Goal: Task Accomplishment & Management: Manage account settings

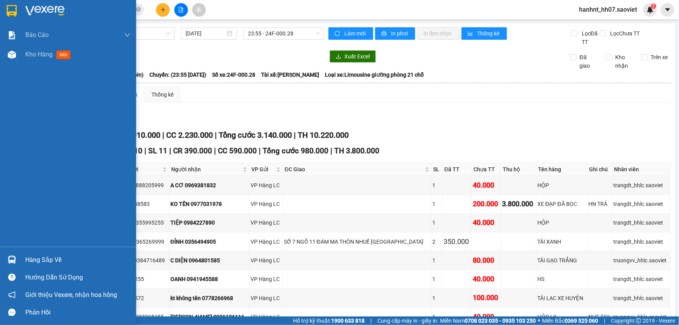
click at [28, 258] on div "Hàng sắp về" at bounding box center [77, 260] width 105 height 12
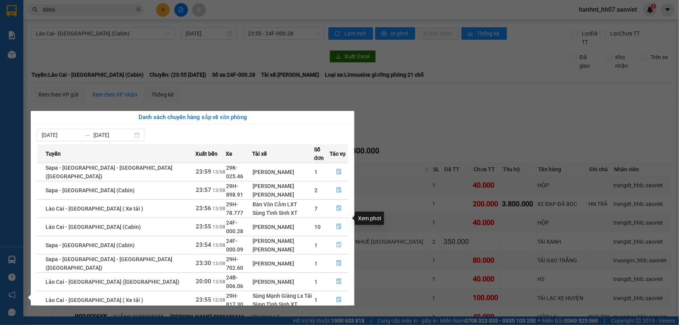
click at [336, 242] on icon "file-done" at bounding box center [338, 244] width 5 height 5
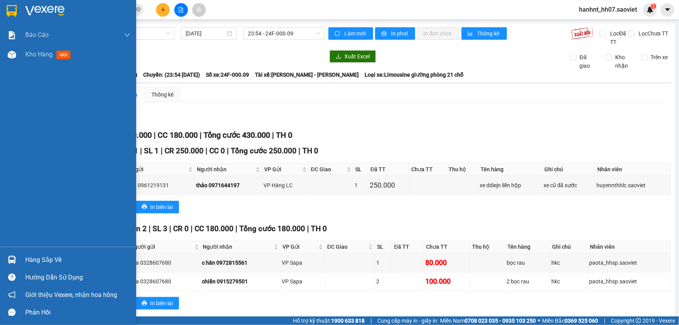
click at [50, 261] on div "Hàng sắp về" at bounding box center [77, 260] width 105 height 12
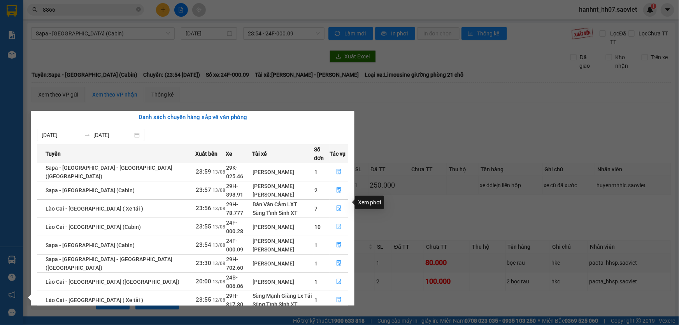
click at [337, 224] on icon "file-done" at bounding box center [339, 226] width 5 height 5
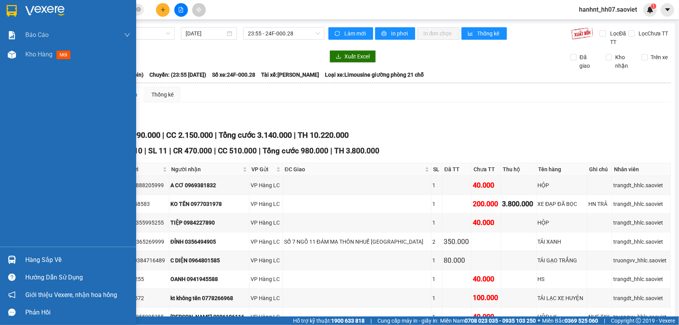
click at [40, 261] on div "Hàng sắp về" at bounding box center [77, 260] width 105 height 12
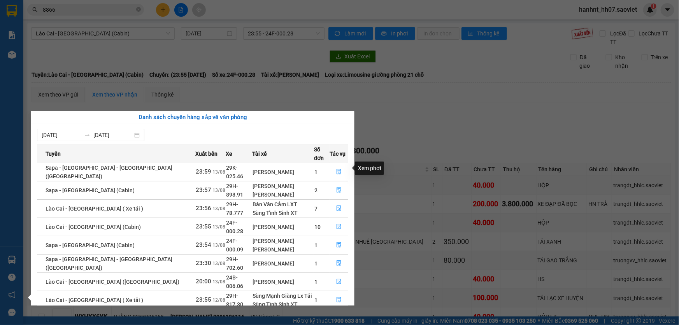
click at [336, 187] on icon "file-done" at bounding box center [338, 189] width 5 height 5
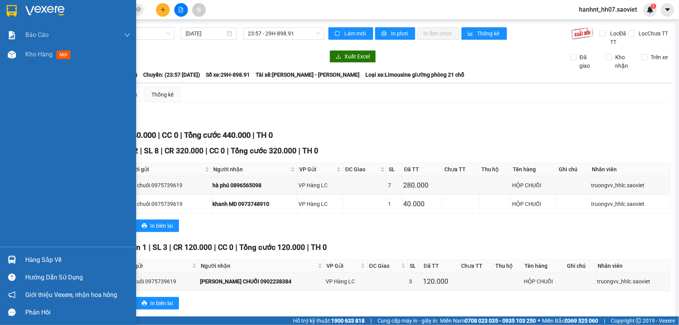
click at [59, 261] on div "Hàng sắp về" at bounding box center [77, 260] width 105 height 12
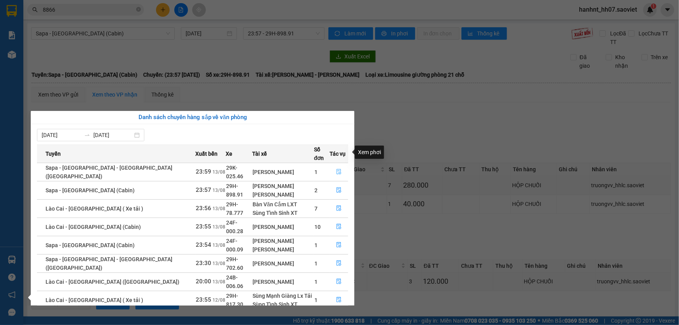
click at [337, 169] on icon "file-done" at bounding box center [339, 171] width 5 height 5
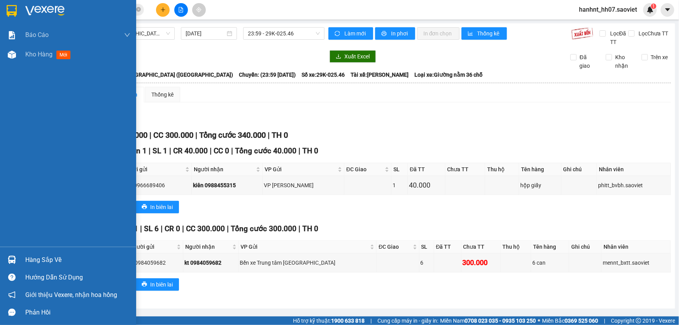
click at [42, 258] on div "Hàng sắp về" at bounding box center [77, 260] width 105 height 12
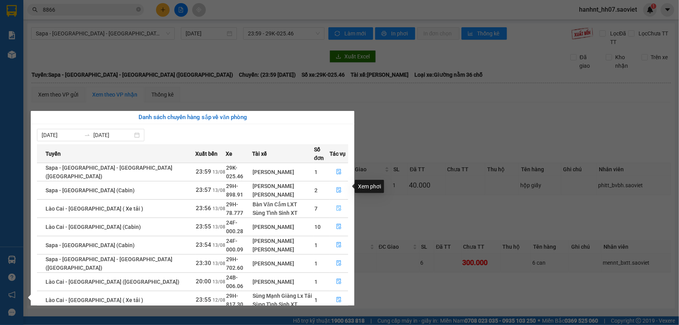
click at [336, 205] on icon "file-done" at bounding box center [338, 207] width 5 height 5
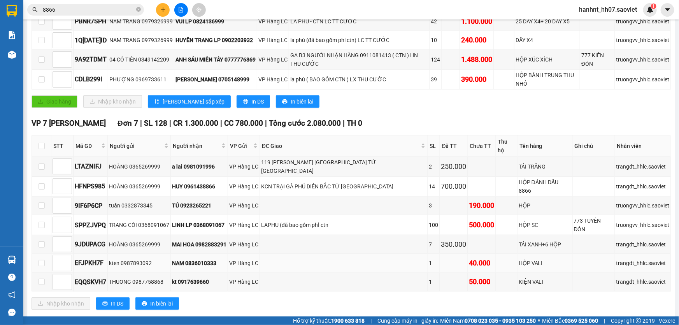
scroll to position [212, 0]
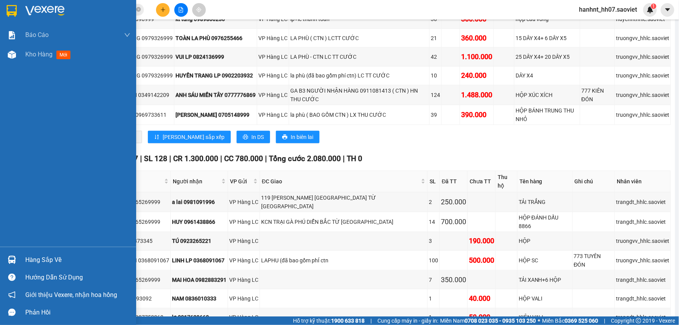
click at [40, 258] on div "Hàng sắp về" at bounding box center [77, 260] width 105 height 12
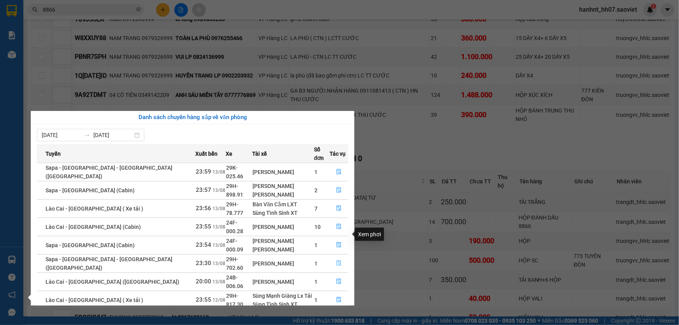
click at [336, 260] on icon "file-done" at bounding box center [338, 262] width 5 height 5
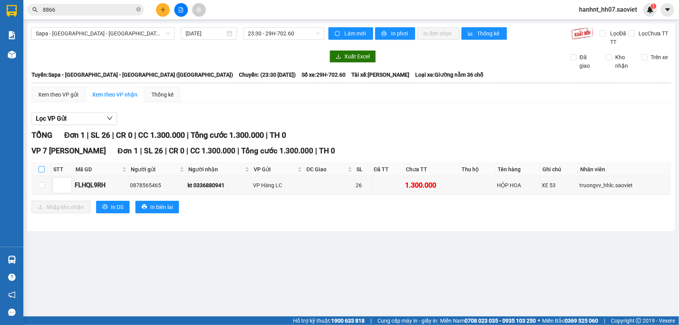
click at [39, 166] on input "checkbox" at bounding box center [42, 169] width 6 height 6
checkbox input "true"
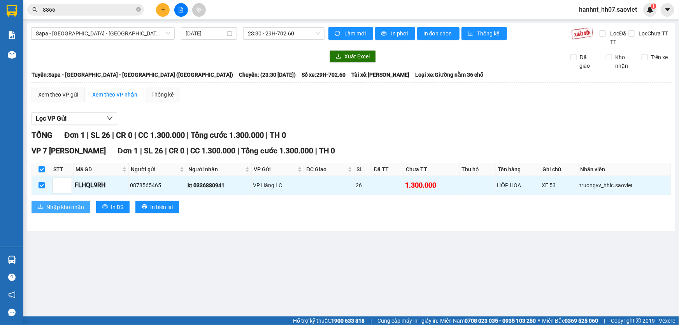
click at [55, 205] on span "Nhập kho nhận" at bounding box center [65, 207] width 38 height 9
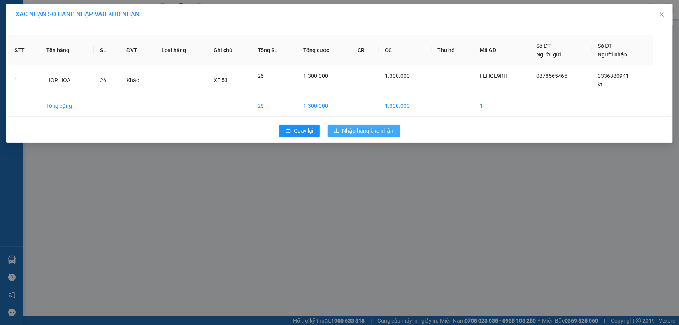
click at [373, 132] on span "Nhập hàng kho nhận" at bounding box center [367, 130] width 51 height 9
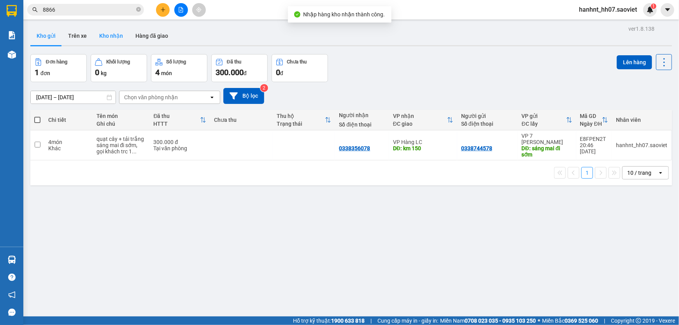
click at [115, 34] on button "Kho nhận" at bounding box center [111, 35] width 36 height 19
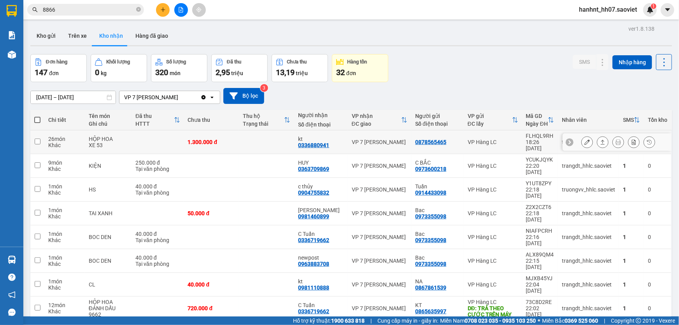
click at [40, 137] on td at bounding box center [37, 142] width 14 height 24
checkbox input "true"
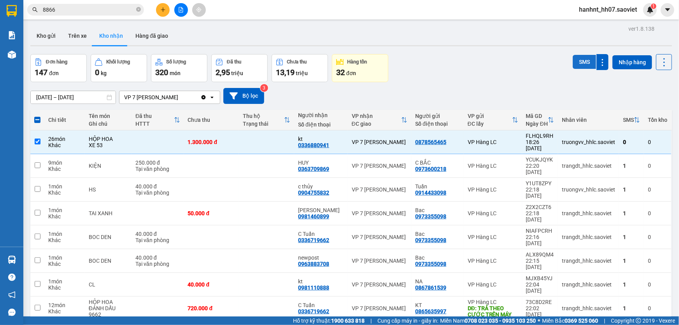
click at [578, 60] on button "SMS" at bounding box center [584, 62] width 23 height 14
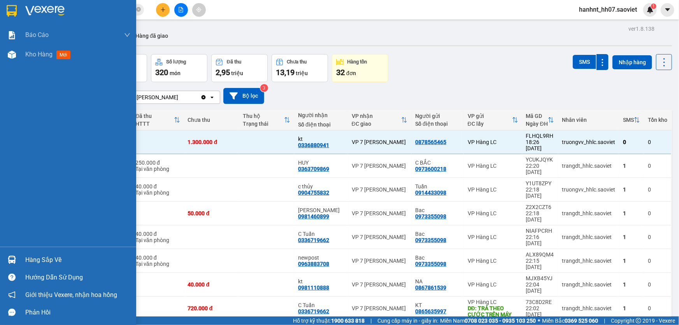
click at [32, 260] on div "Hàng sắp về" at bounding box center [77, 260] width 105 height 12
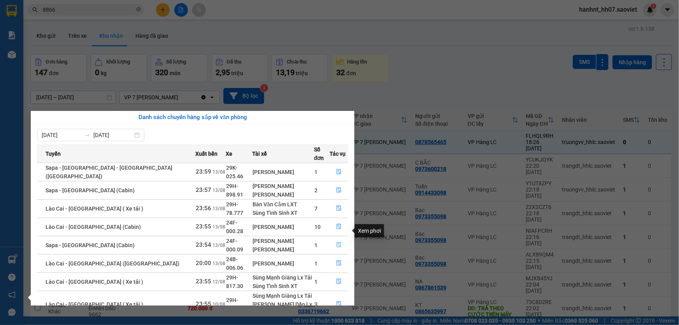
click at [336, 242] on icon "file-done" at bounding box center [338, 244] width 5 height 5
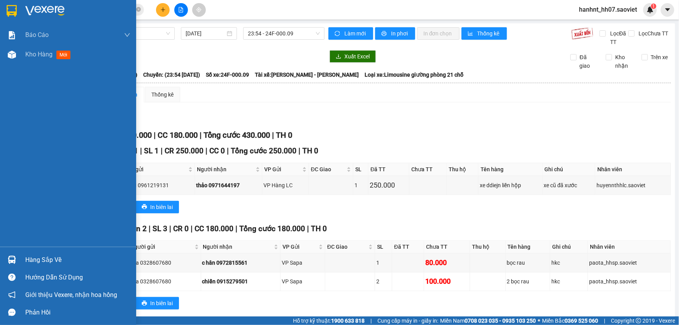
click at [48, 261] on div "Hàng sắp về" at bounding box center [77, 260] width 105 height 12
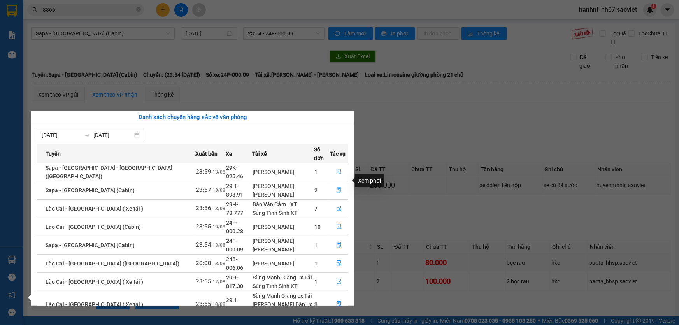
click at [336, 187] on icon "file-done" at bounding box center [338, 189] width 5 height 5
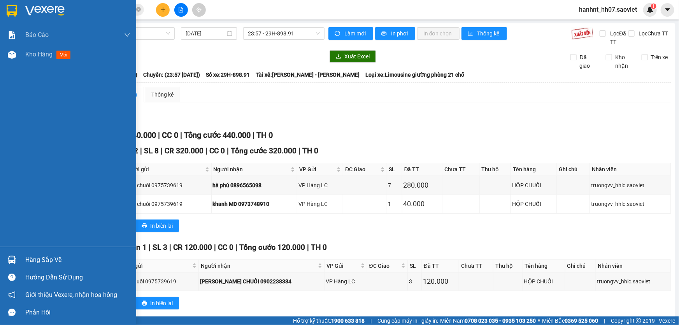
click at [36, 258] on div "Hàng sắp về" at bounding box center [77, 260] width 105 height 12
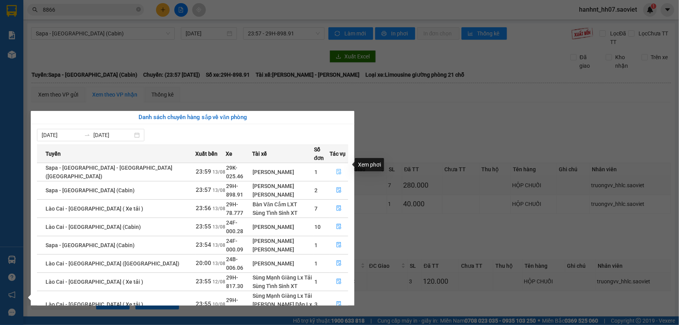
click at [337, 169] on icon "file-done" at bounding box center [339, 171] width 5 height 5
